Goal: Information Seeking & Learning: Find specific page/section

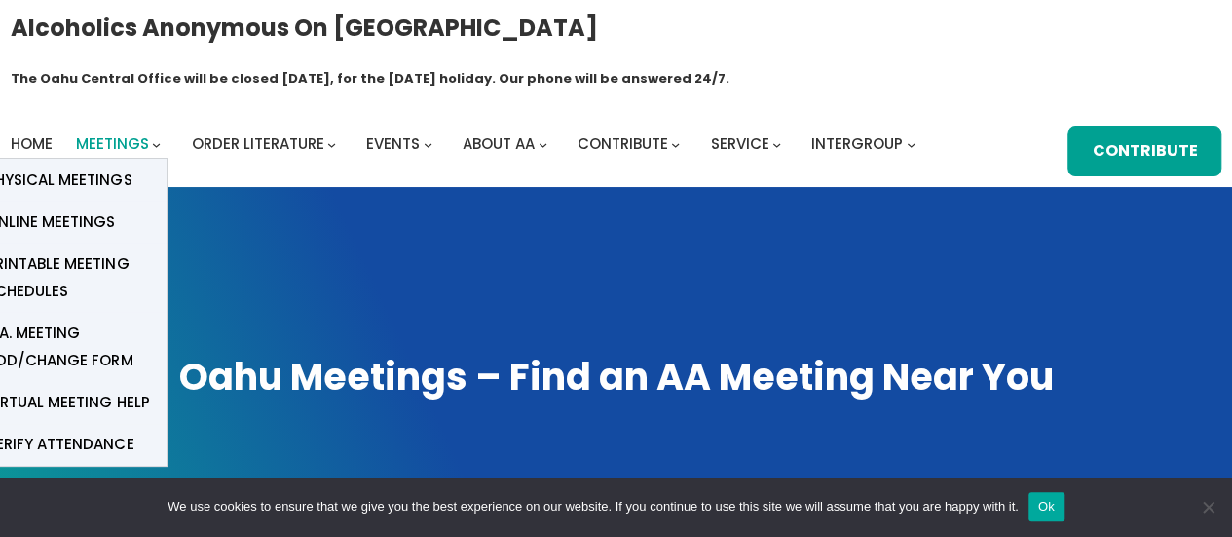
click at [114, 133] on span "Meetings" at bounding box center [112, 143] width 73 height 20
click at [106, 208] on span "Online Meetings" at bounding box center [50, 221] width 129 height 27
click at [90, 208] on span "Online Meetings" at bounding box center [50, 221] width 129 height 27
click at [62, 208] on span "Online Meetings" at bounding box center [50, 221] width 129 height 27
click at [87, 208] on span "Online Meetings" at bounding box center [50, 221] width 129 height 27
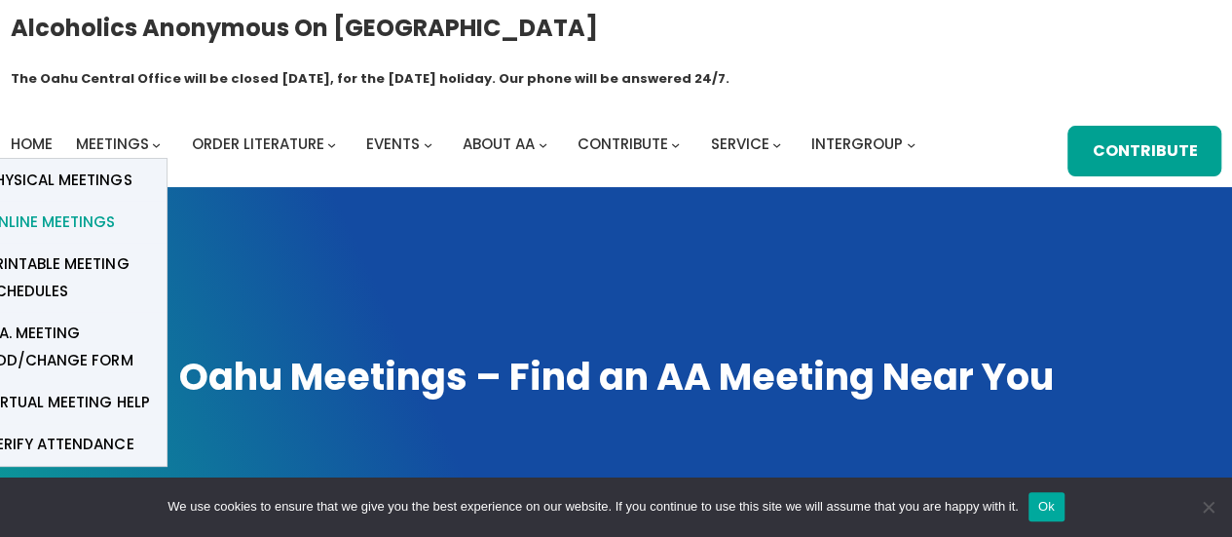
click at [88, 208] on span "Online Meetings" at bounding box center [50, 221] width 129 height 27
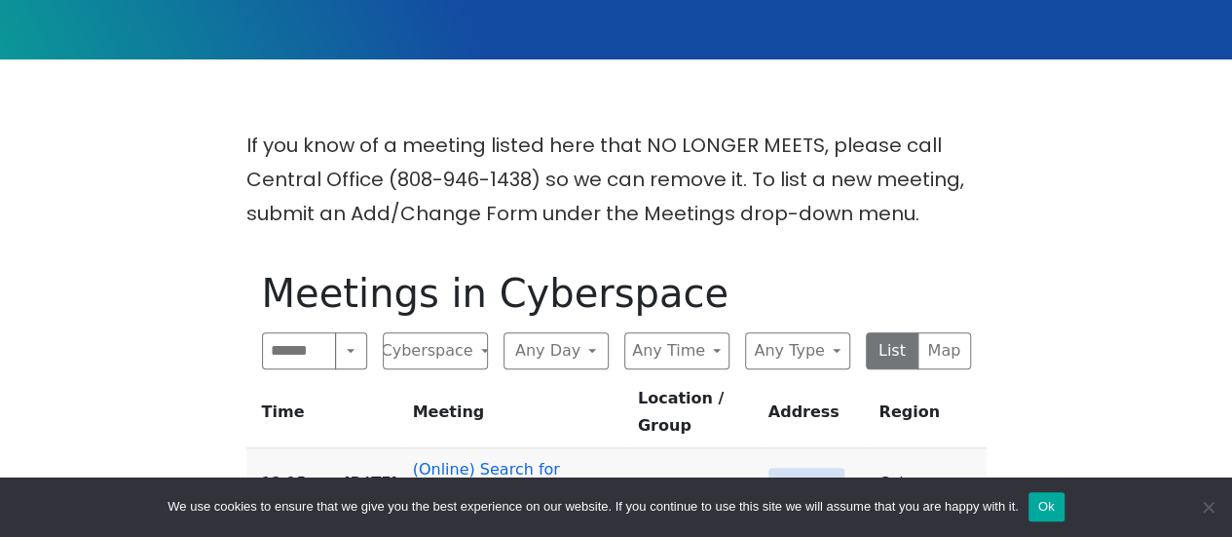
scroll to position [487, 0]
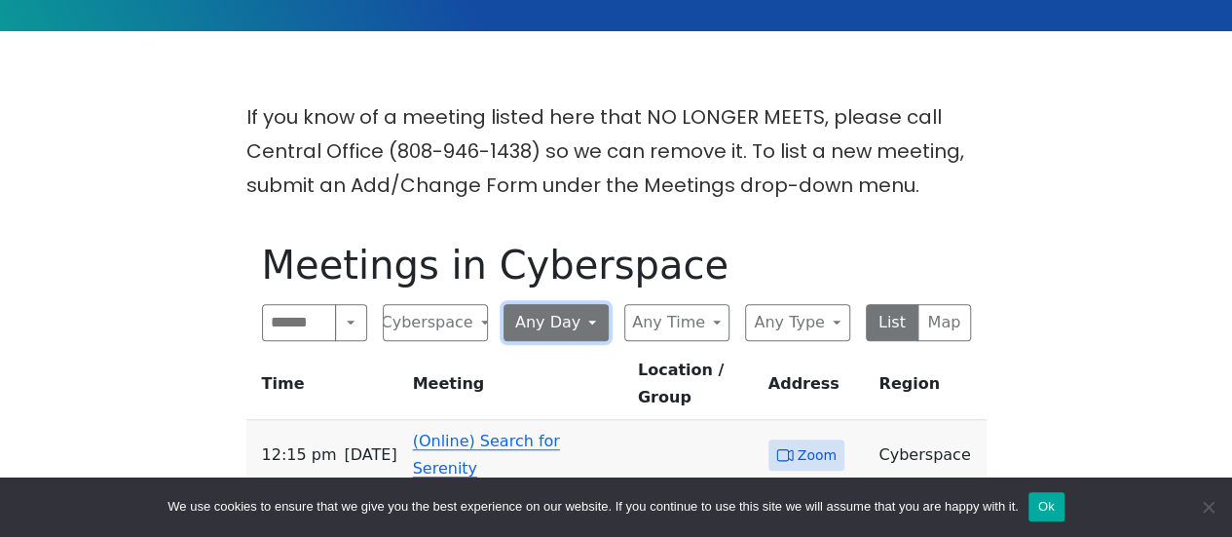
click at [557, 304] on button "Any Day" at bounding box center [555, 322] width 105 height 37
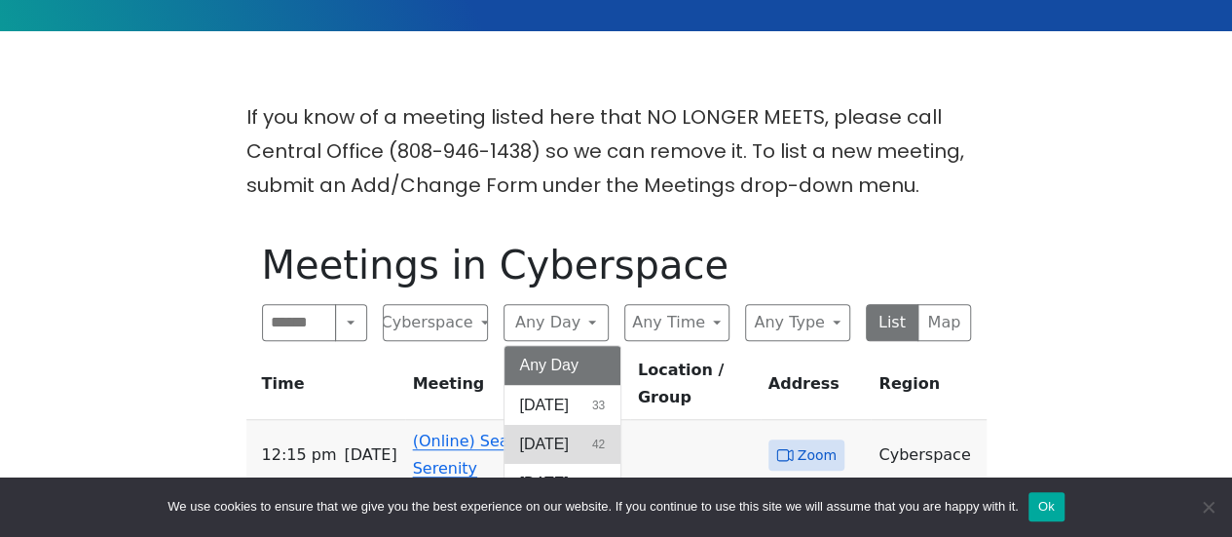
click at [565, 432] on span "[DATE]" at bounding box center [544, 443] width 49 height 23
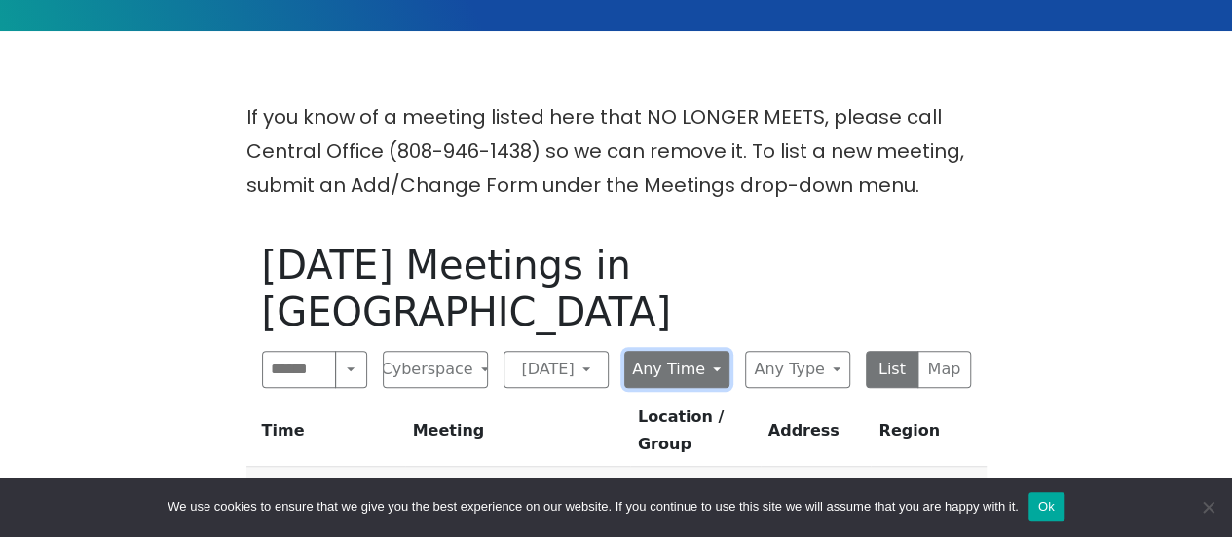
click at [672, 351] on button "Any Time" at bounding box center [676, 369] width 105 height 37
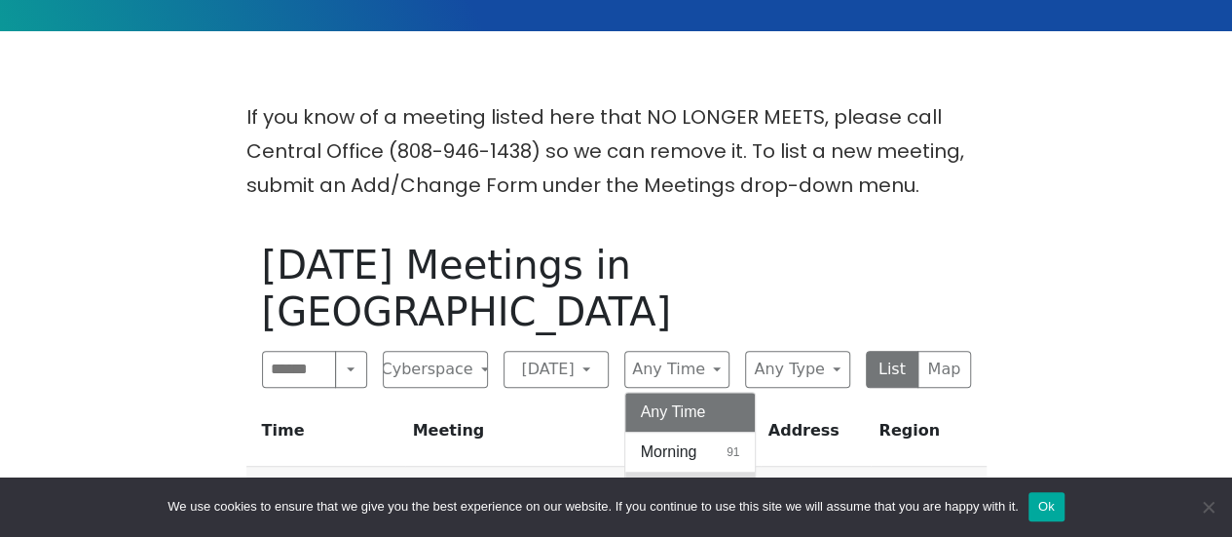
click at [681, 471] on button "Midday 30" at bounding box center [690, 490] width 130 height 39
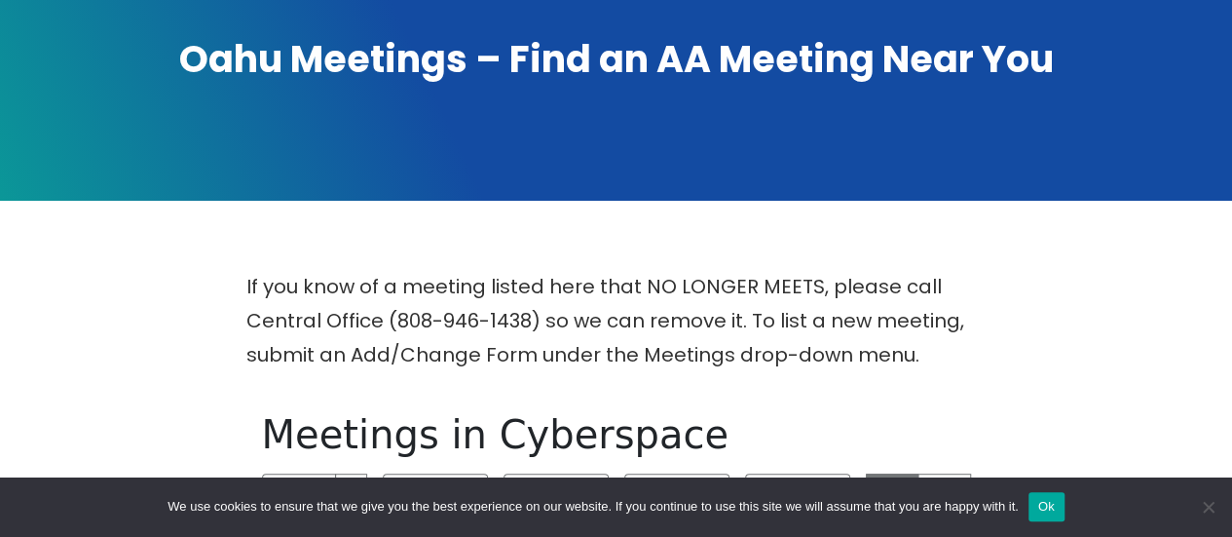
scroll to position [487, 0]
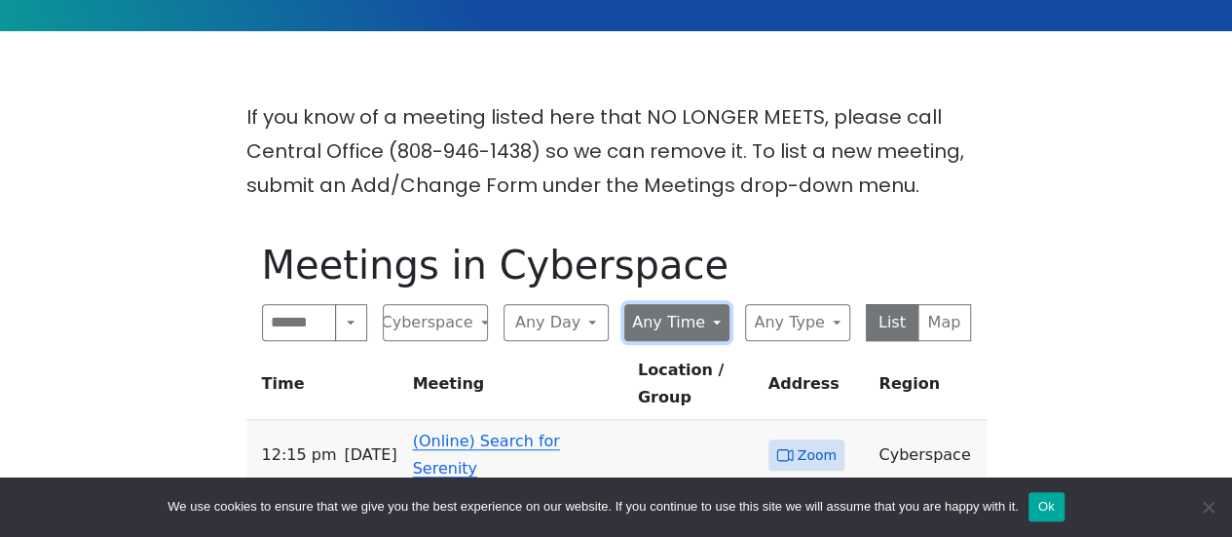
click at [658, 304] on button "Any Time" at bounding box center [676, 322] width 105 height 37
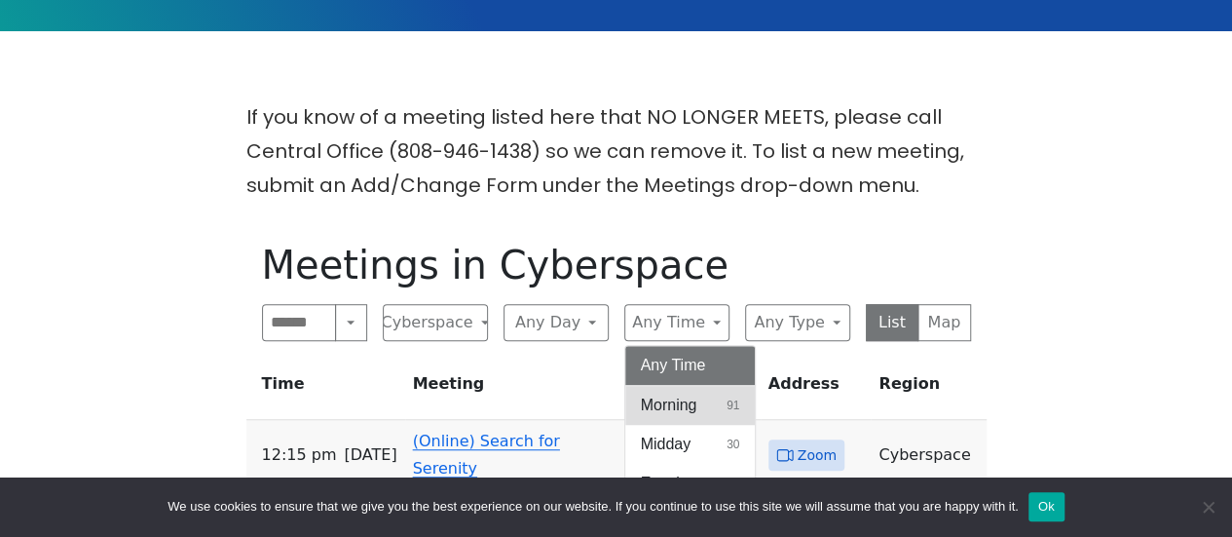
click at [685, 393] on span "Morning" at bounding box center [669, 404] width 56 height 23
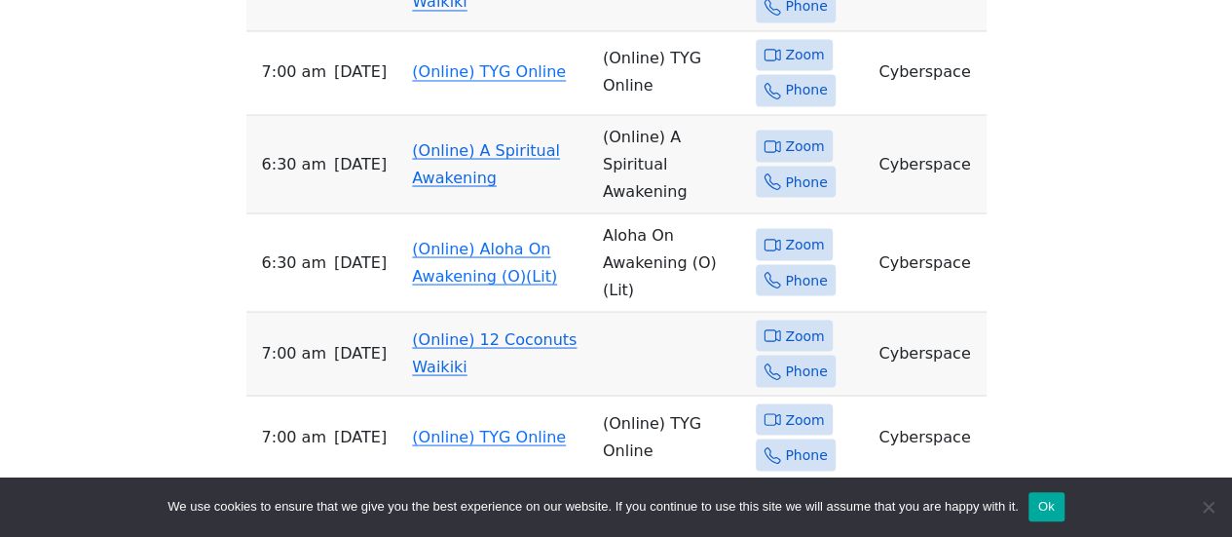
scroll to position [1363, 0]
